Goal: Information Seeking & Learning: Check status

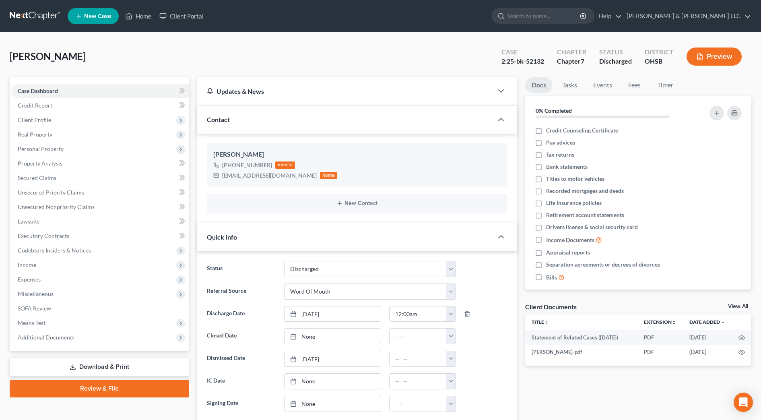
select select "1"
select select "0"
click at [564, 19] on input "search" at bounding box center [544, 15] width 74 height 15
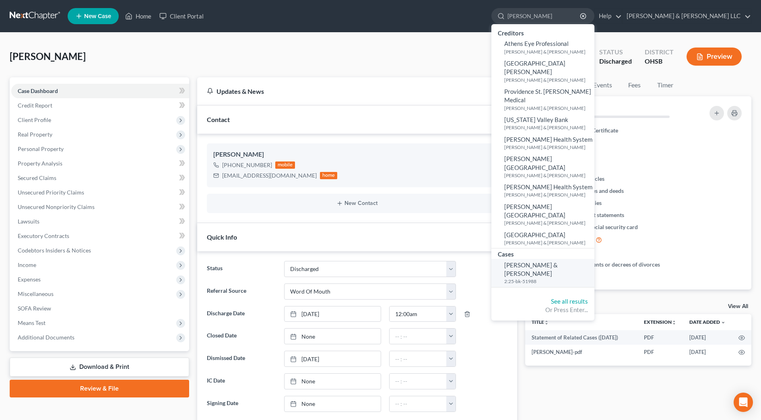
type input "[PERSON_NAME]"
click at [558, 261] on span "[PERSON_NAME] & [PERSON_NAME]" at bounding box center [531, 269] width 54 height 16
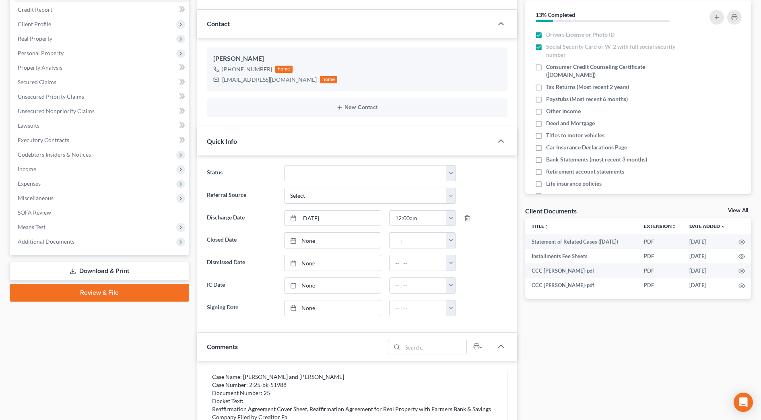
scroll to position [101, 0]
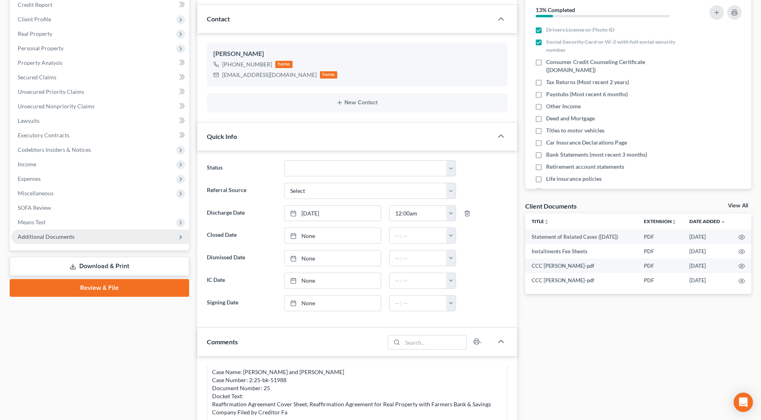
click at [76, 242] on span "Additional Documents" at bounding box center [100, 236] width 178 height 14
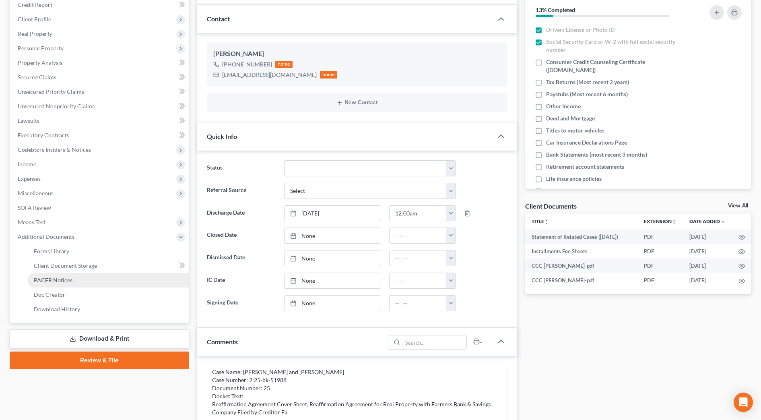
click at [74, 276] on link "PACER Notices" at bounding box center [108, 280] width 162 height 14
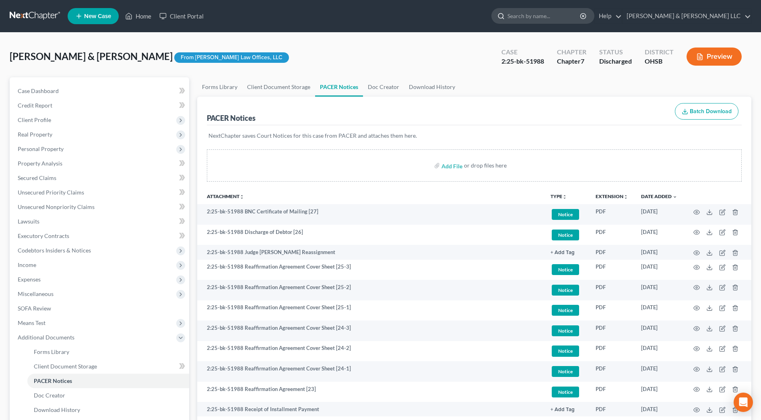
click at [557, 16] on input "search" at bounding box center [544, 15] width 74 height 15
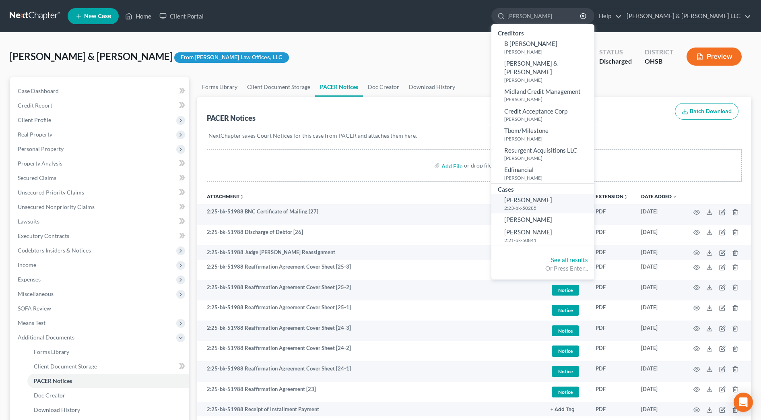
type input "[PERSON_NAME]"
click at [557, 194] on link "[PERSON_NAME] 2:23-bk-50285" at bounding box center [542, 204] width 103 height 20
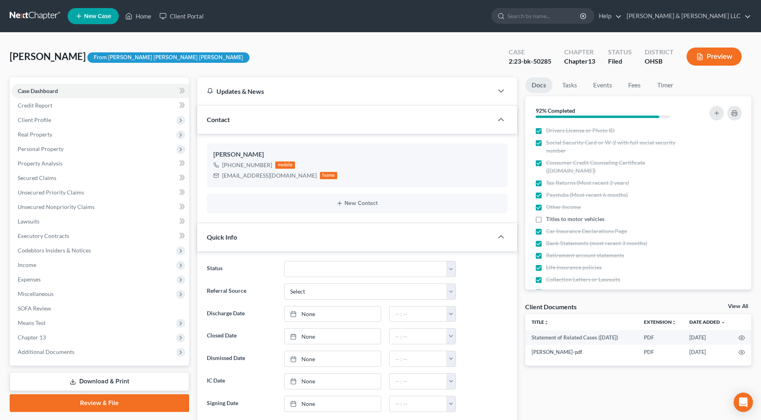
scroll to position [229, 0]
click at [46, 351] on span "Additional Documents" at bounding box center [46, 351] width 57 height 7
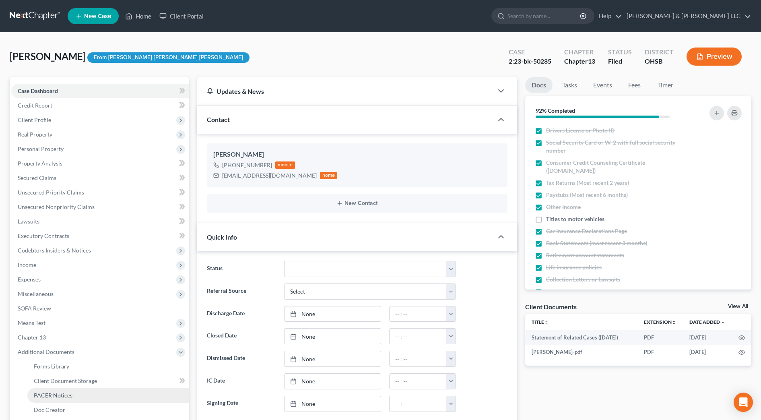
click at [52, 402] on link "PACER Notices" at bounding box center [108, 395] width 162 height 14
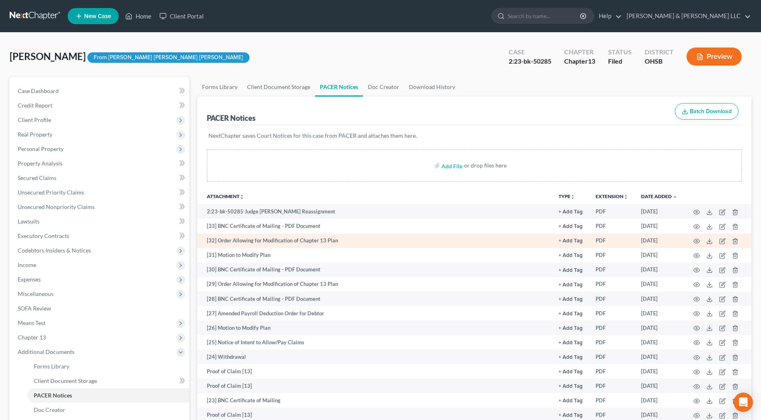
click at [268, 239] on td "[32] Order Allowing for Modification of Chapter 13 Plan" at bounding box center [374, 240] width 355 height 14
click at [696, 240] on icon "button" at bounding box center [696, 241] width 6 height 6
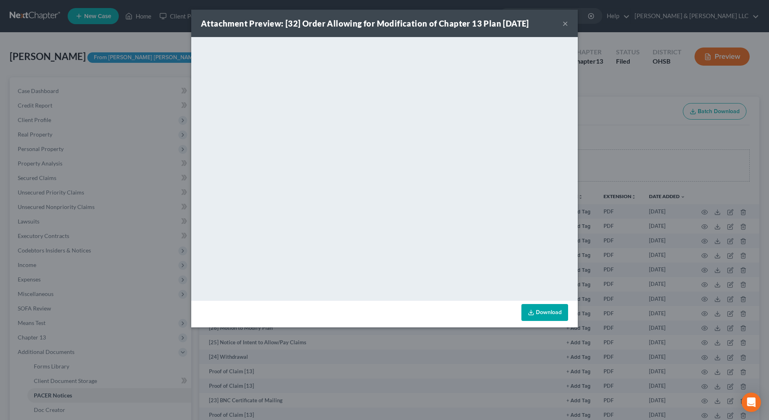
click at [565, 23] on button "×" at bounding box center [565, 24] width 6 height 10
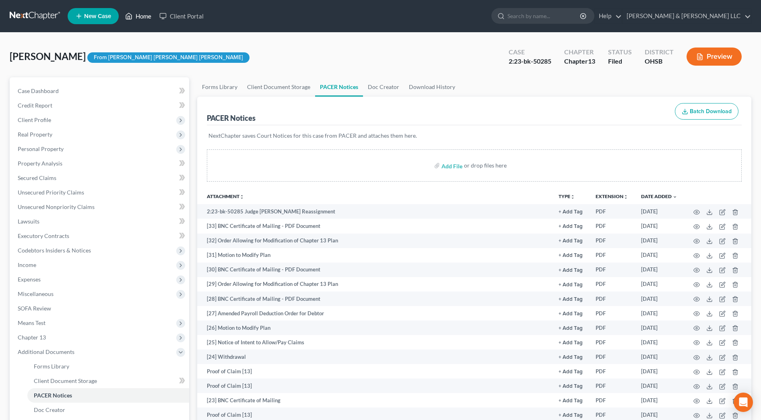
click at [140, 20] on link "Home" at bounding box center [138, 16] width 34 height 14
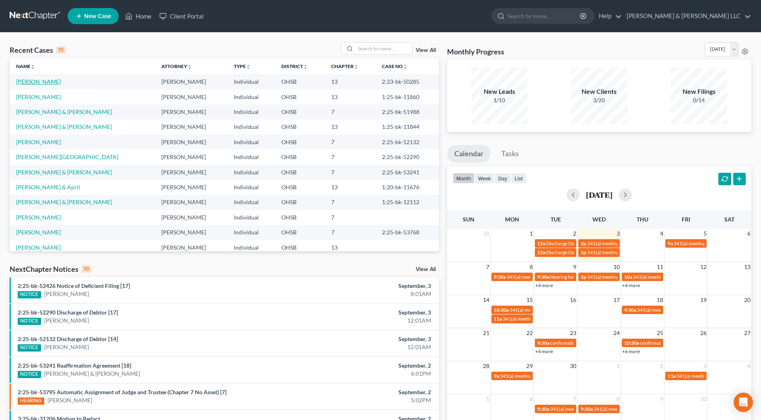
click at [29, 82] on link "[PERSON_NAME]" at bounding box center [38, 81] width 45 height 7
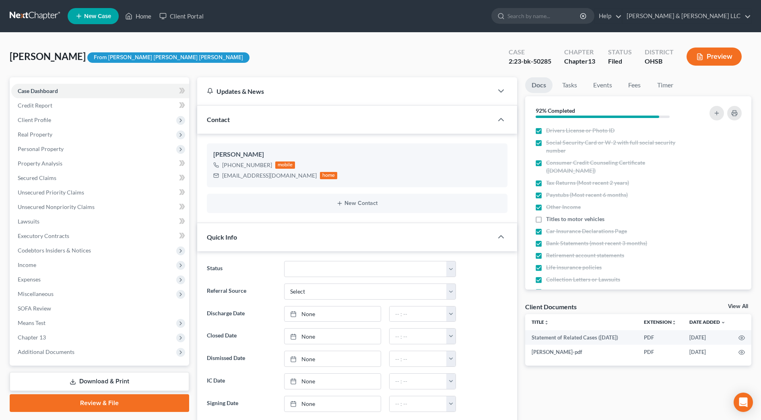
scroll to position [229, 0]
click at [46, 121] on span "Client Profile" at bounding box center [34, 119] width 33 height 7
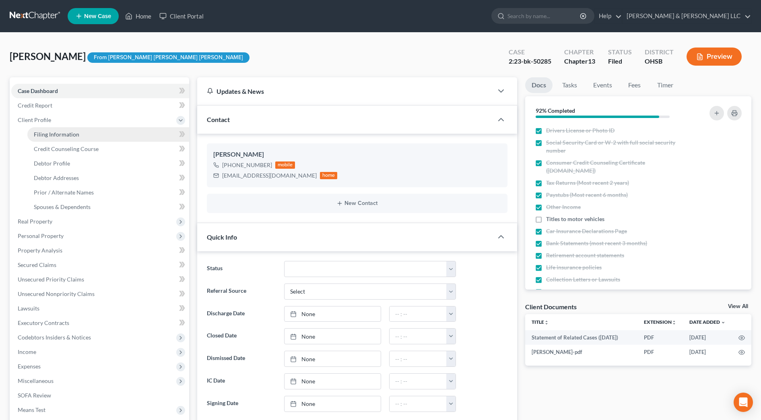
click at [49, 132] on span "Filing Information" at bounding box center [56, 134] width 45 height 7
select select "1"
select select "0"
select select "3"
select select "36"
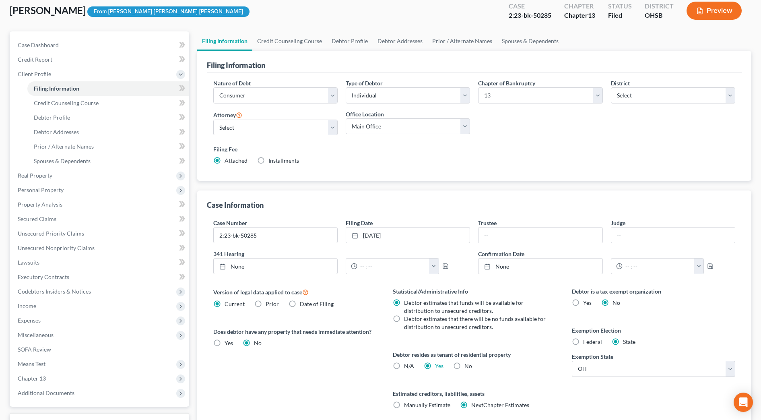
scroll to position [101, 0]
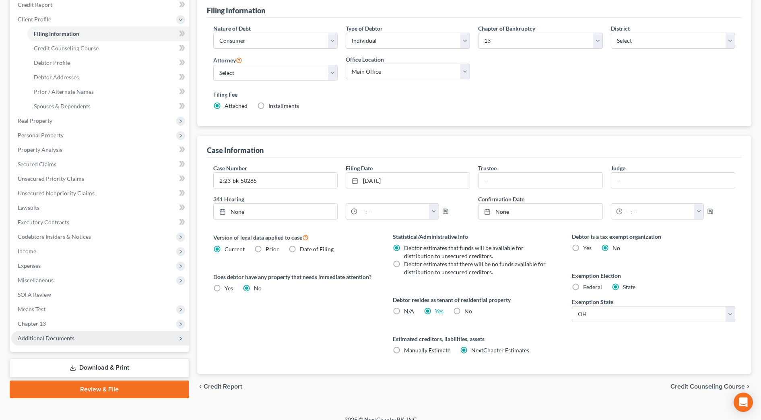
click at [80, 340] on span "Additional Documents" at bounding box center [100, 338] width 178 height 14
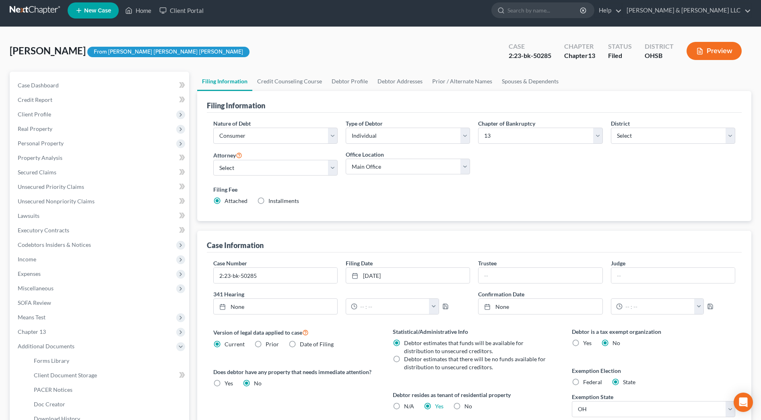
scroll to position [0, 0]
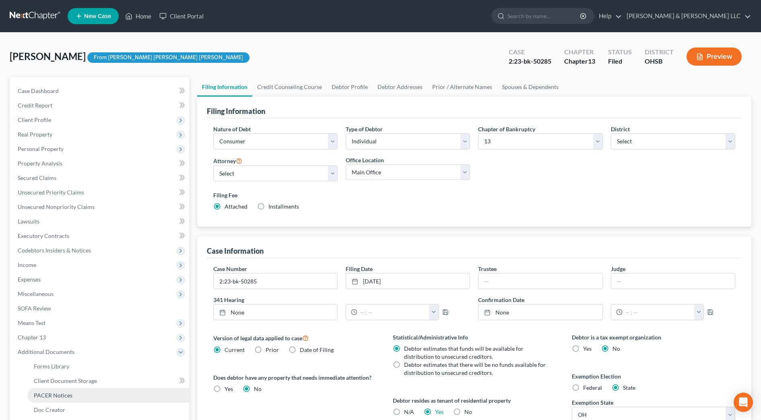
click at [68, 394] on span "PACER Notices" at bounding box center [53, 395] width 39 height 7
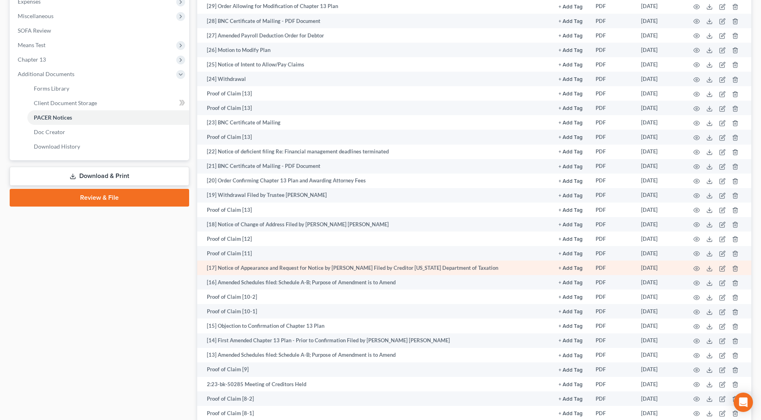
scroll to position [302, 0]
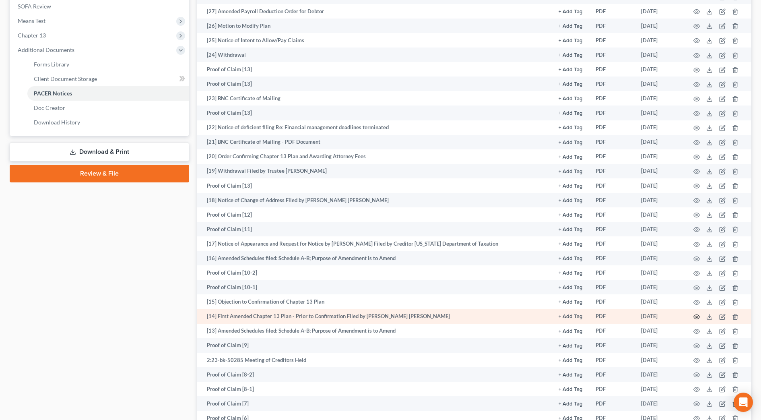
click at [694, 315] on icon "button" at bounding box center [697, 317] width 6 height 4
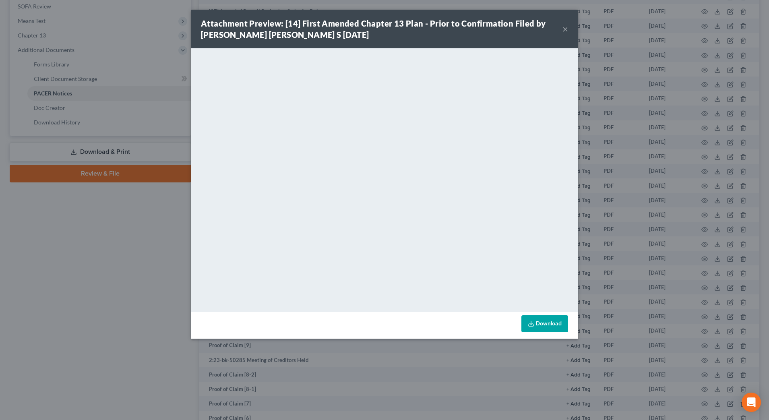
click at [563, 29] on button "×" at bounding box center [565, 29] width 6 height 10
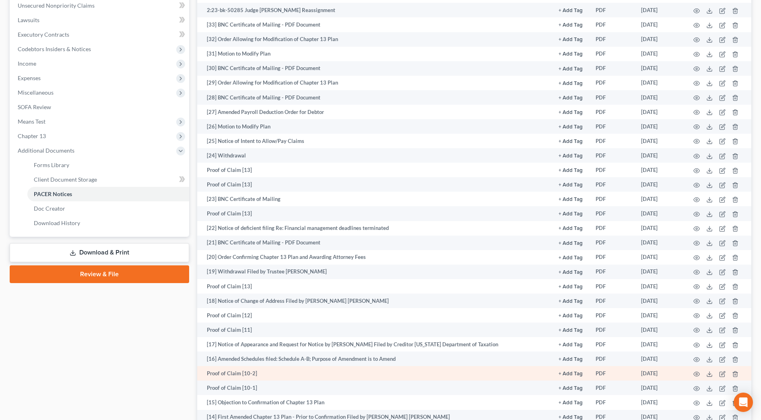
scroll to position [151, 0]
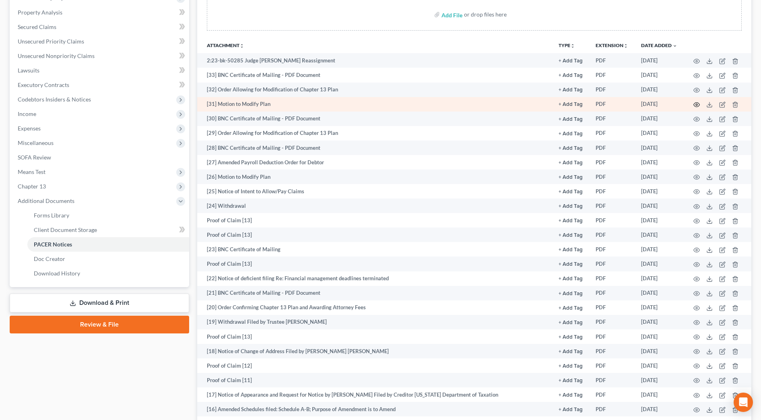
click at [698, 104] on icon "button" at bounding box center [696, 104] width 6 height 6
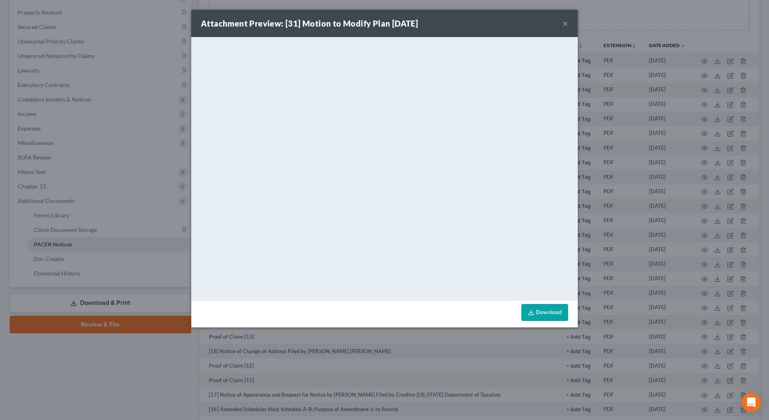
click at [565, 22] on button "×" at bounding box center [565, 24] width 6 height 10
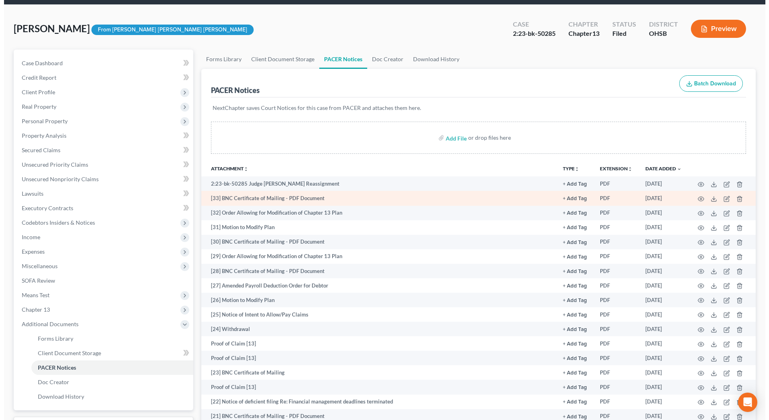
scroll to position [50, 0]
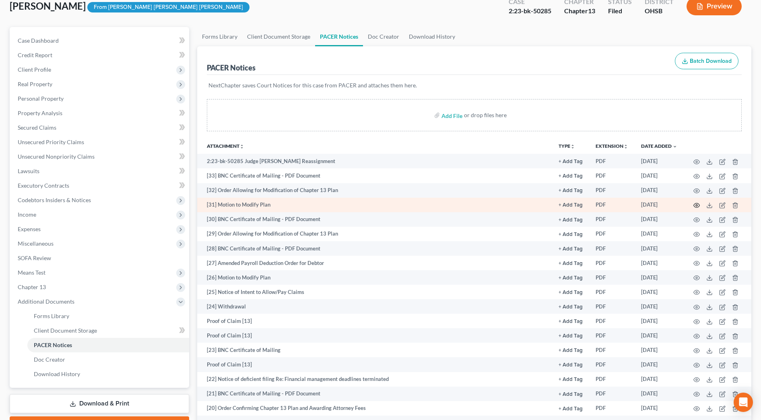
click at [695, 206] on icon "button" at bounding box center [696, 205] width 6 height 6
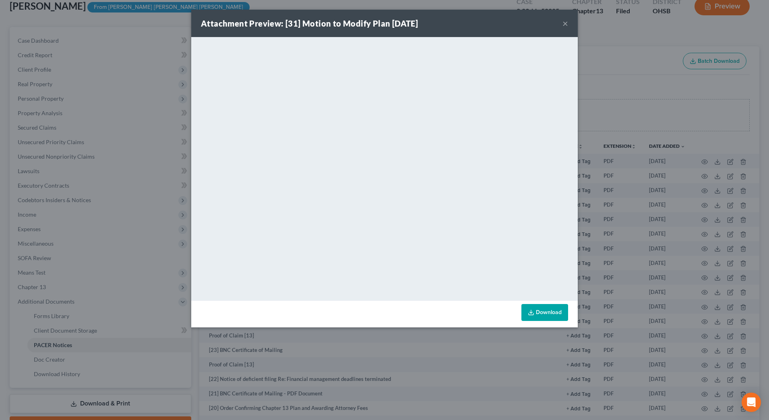
click at [565, 24] on button "×" at bounding box center [565, 24] width 6 height 10
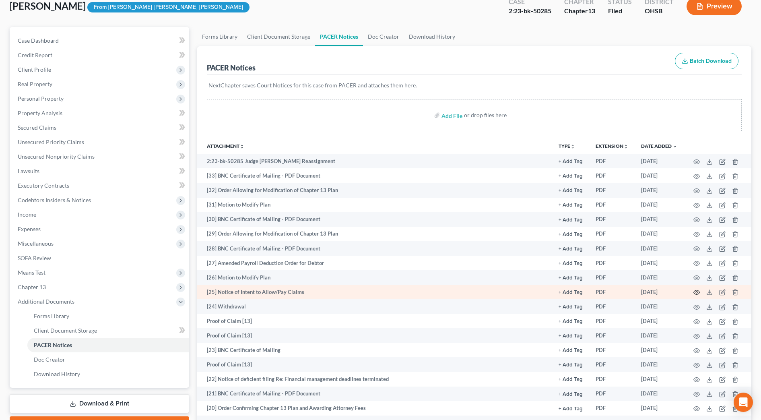
click at [696, 291] on icon "button" at bounding box center [696, 292] width 6 height 6
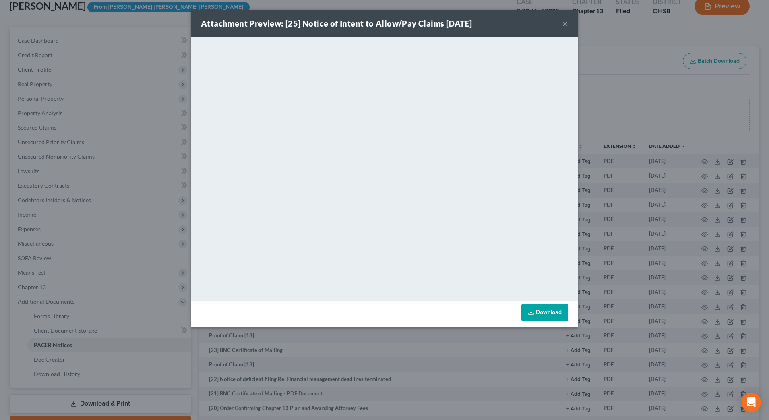
click at [565, 21] on button "×" at bounding box center [565, 24] width 6 height 10
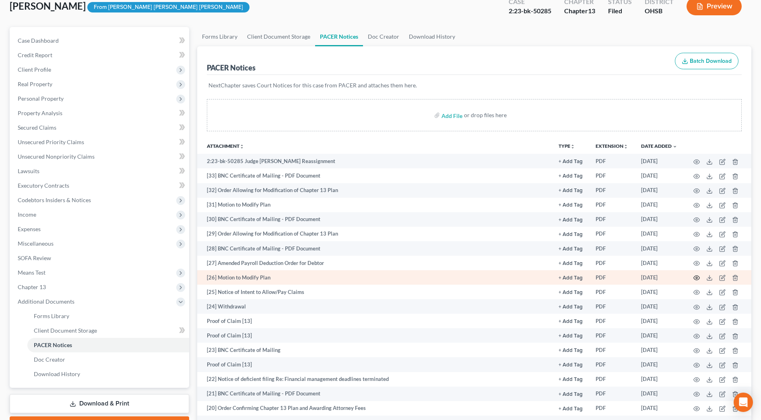
click at [695, 277] on icon "button" at bounding box center [696, 277] width 6 height 6
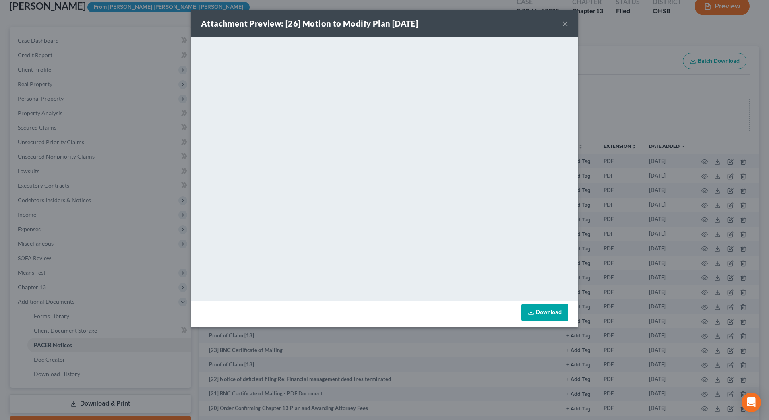
click at [565, 23] on button "×" at bounding box center [565, 24] width 6 height 10
